Goal: Task Accomplishment & Management: Use online tool/utility

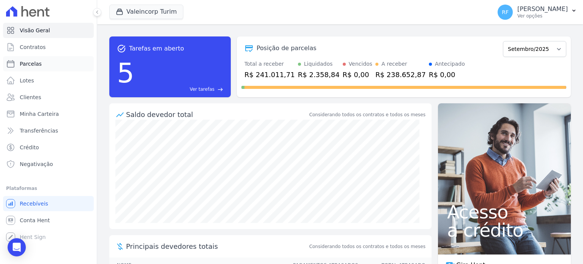
click at [42, 65] on link "Parcelas" at bounding box center [48, 63] width 91 height 15
select select
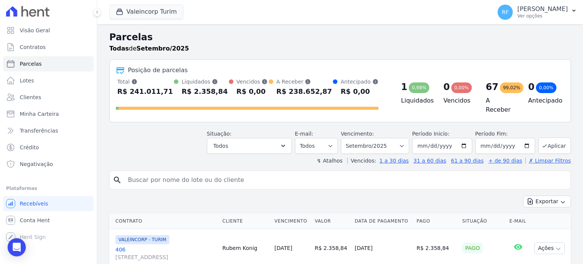
click at [194, 175] on input "search" at bounding box center [345, 179] width 444 height 15
click at [402, 142] on select "Filtrar por período ──────── Todos os meses Julho/2024 Agosto/2024 Setembro/202…" at bounding box center [375, 146] width 68 height 16
click at [398, 143] on select "Filtrar por período ──────── Todos os meses Julho/2024 Agosto/2024 Setembro/202…" at bounding box center [375, 146] width 68 height 16
select select "08/2025"
click at [347, 138] on select "Filtrar por período ──────── Todos os meses Julho/2024 Agosto/2024 Setembro/202…" at bounding box center [375, 146] width 68 height 16
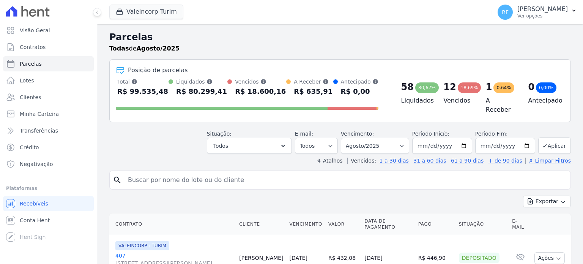
select select
click at [194, 175] on input "search" at bounding box center [345, 179] width 444 height 15
type input "keila"
select select
